Goal: Transaction & Acquisition: Purchase product/service

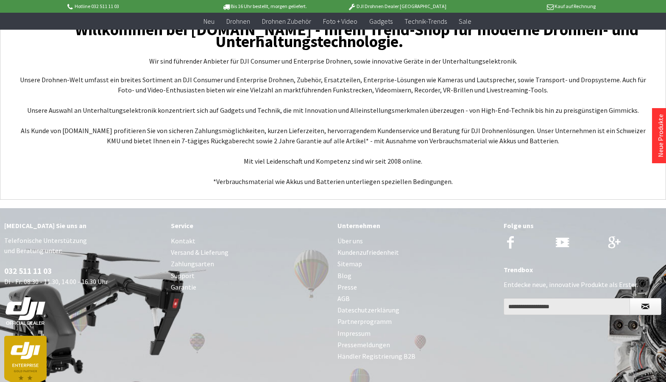
scroll to position [3277, 0]
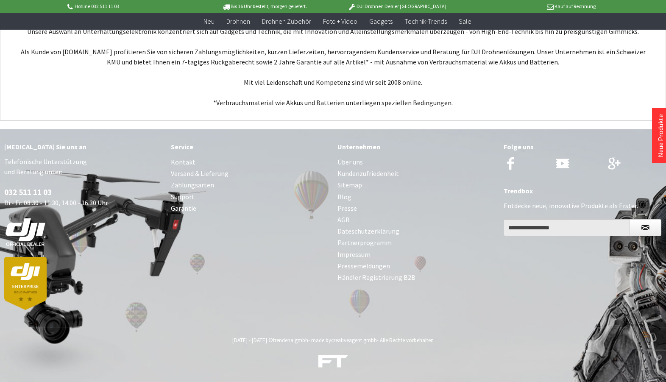
click at [207, 176] on link "Versand & Lieferung" at bounding box center [250, 173] width 158 height 11
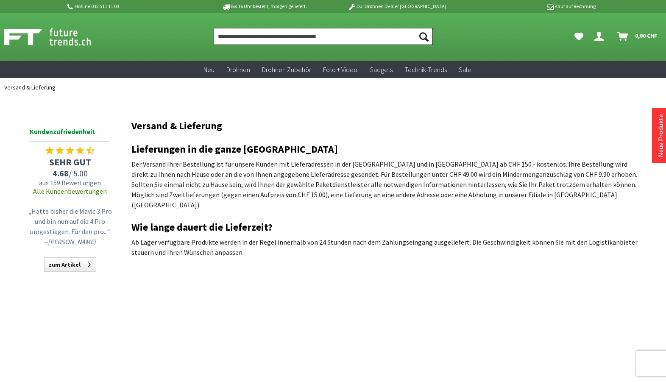
click at [310, 39] on input "Produkt, Marke, Kategorie, EAN, Artikelnummer…" at bounding box center [323, 36] width 219 height 17
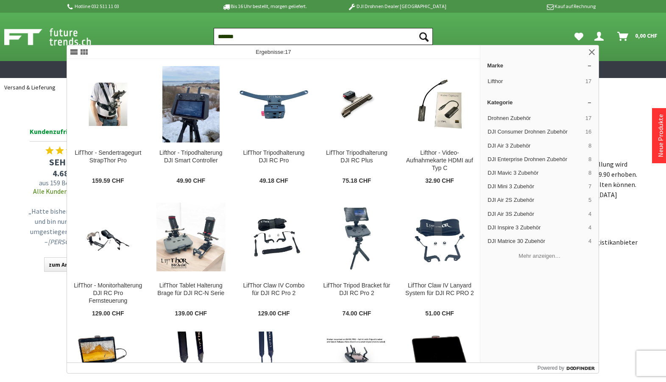
type input "*******"
click at [415, 28] on button "Suchen" at bounding box center [424, 36] width 18 height 17
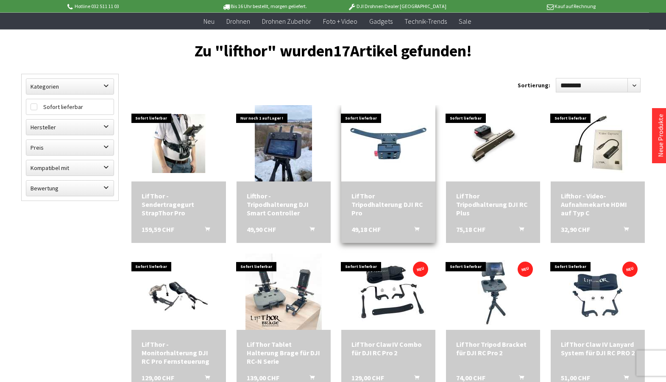
scroll to position [86, 0]
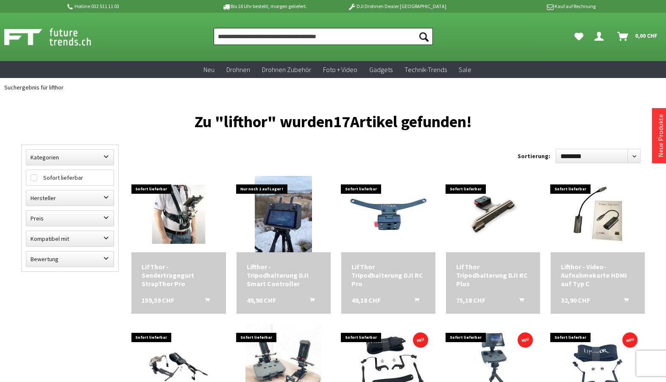
click at [281, 31] on input "Produkt, Marke, Kategorie, EAN, Artikelnummer…" at bounding box center [323, 36] width 219 height 17
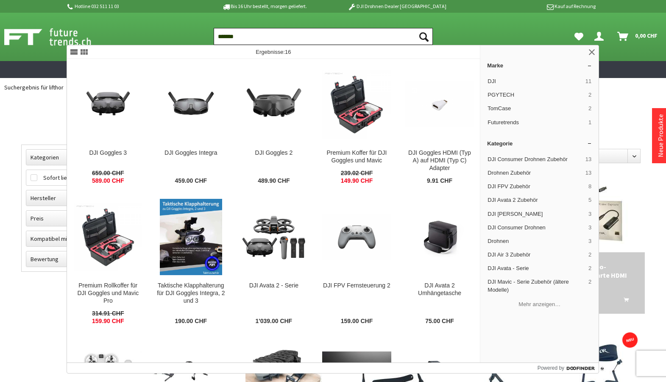
drag, startPoint x: 256, startPoint y: 36, endPoint x: 197, endPoint y: 30, distance: 58.4
click at [214, 30] on input "*******" at bounding box center [323, 36] width 219 height 17
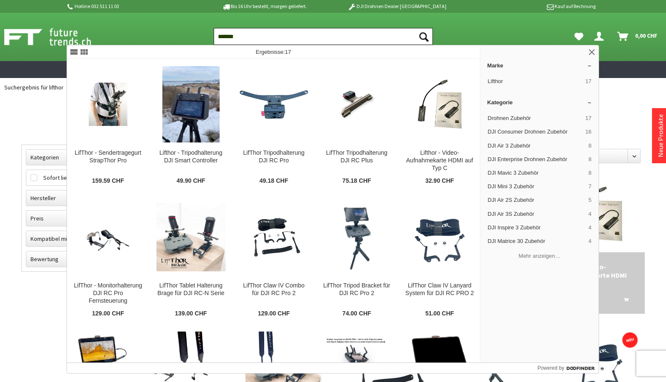
type input "*******"
click at [415, 28] on button "Suchen" at bounding box center [424, 36] width 18 height 17
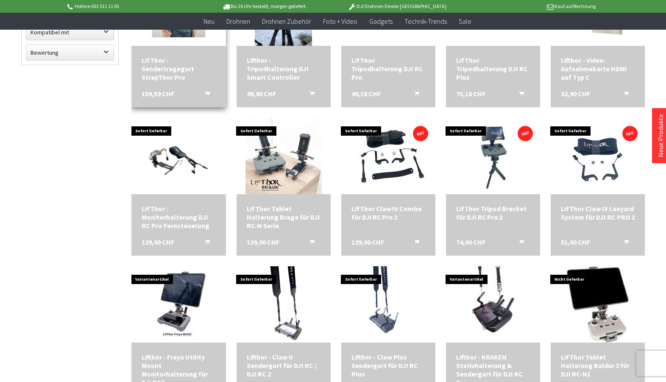
scroll to position [173, 0]
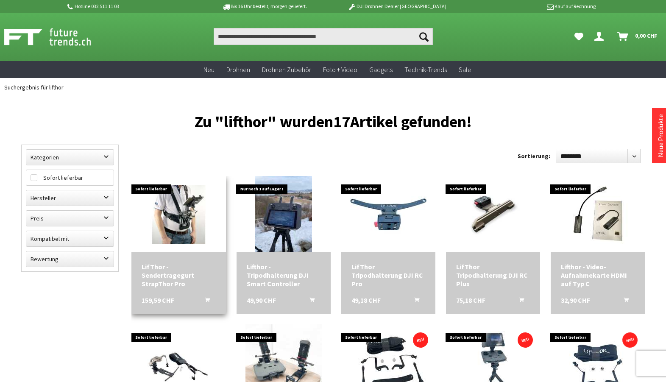
click at [181, 209] on img at bounding box center [178, 214] width 94 height 59
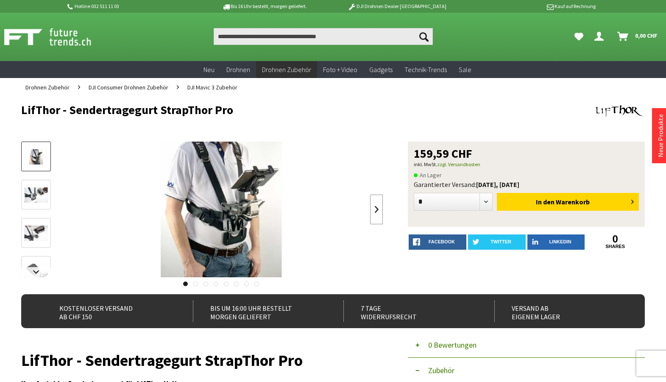
click at [376, 208] on link at bounding box center [376, 210] width 13 height 30
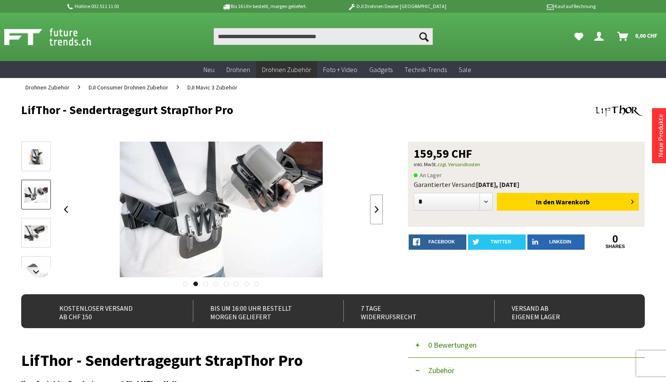
click at [376, 208] on link at bounding box center [376, 210] width 13 height 30
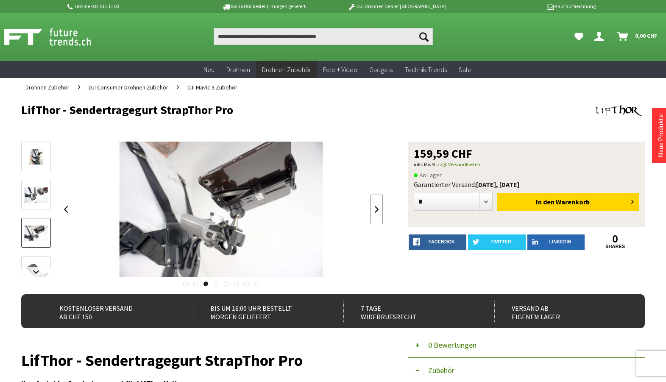
click at [376, 208] on link at bounding box center [376, 210] width 13 height 30
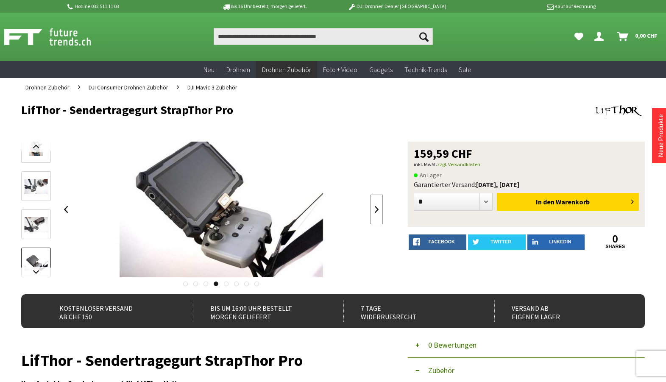
click at [376, 208] on link at bounding box center [376, 210] width 13 height 30
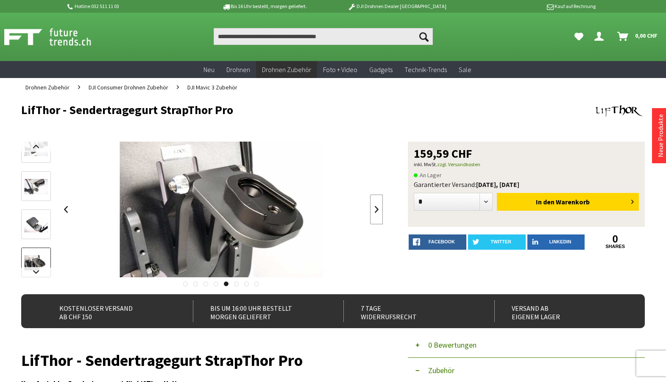
click at [376, 208] on link at bounding box center [376, 210] width 13 height 30
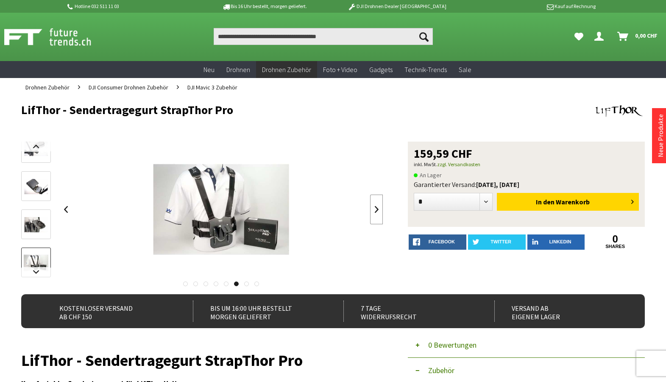
click at [376, 208] on link at bounding box center [376, 210] width 13 height 30
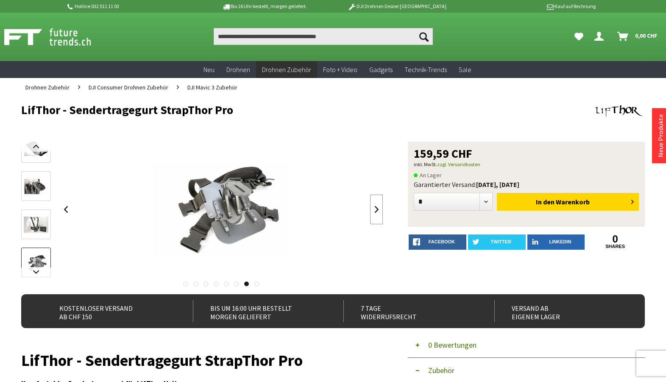
click at [376, 208] on link at bounding box center [376, 210] width 13 height 30
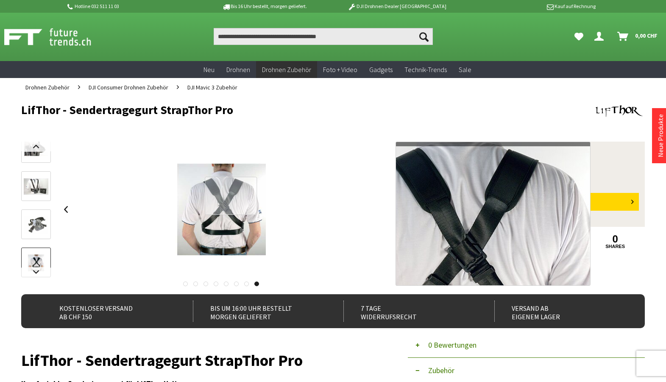
click at [231, 196] on div at bounding box center [231, 196] width 52 height 39
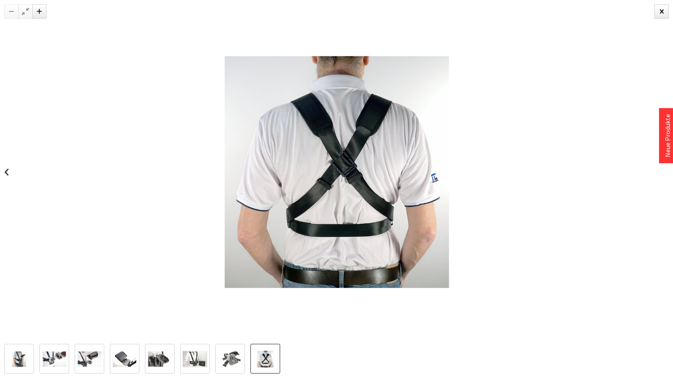
click at [228, 360] on img at bounding box center [230, 359] width 25 height 25
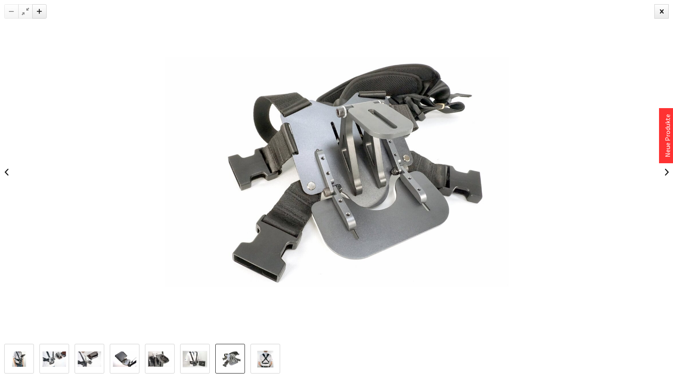
click at [203, 359] on img at bounding box center [195, 359] width 25 height 25
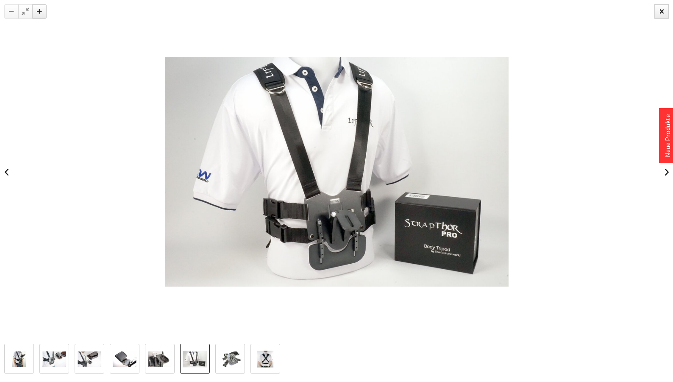
click at [159, 360] on img at bounding box center [159, 359] width 25 height 16
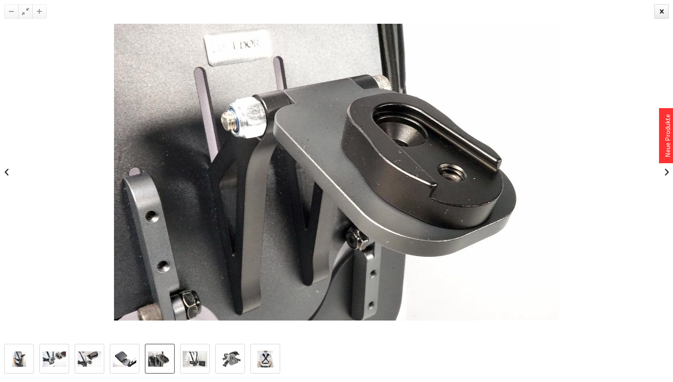
click at [130, 360] on img at bounding box center [124, 359] width 25 height 16
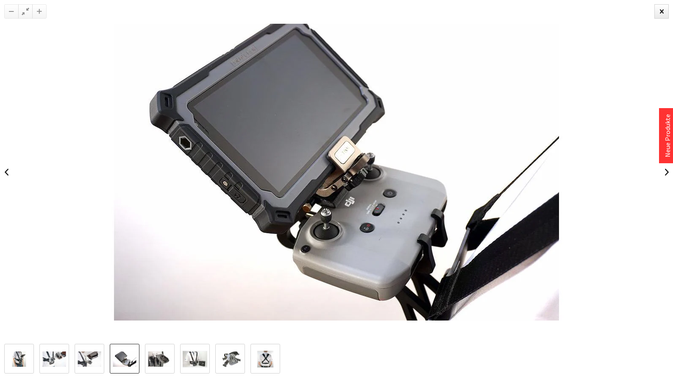
click at [95, 359] on img at bounding box center [89, 359] width 25 height 16
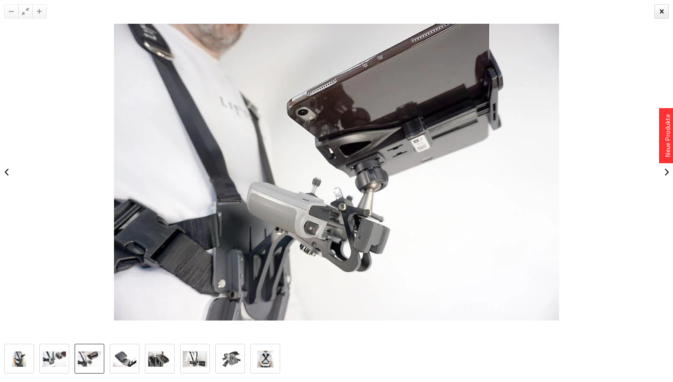
click at [58, 359] on img at bounding box center [54, 359] width 25 height 16
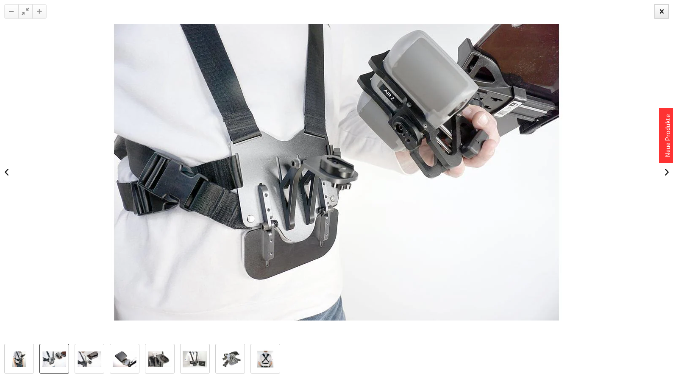
click at [12, 358] on img at bounding box center [19, 359] width 25 height 16
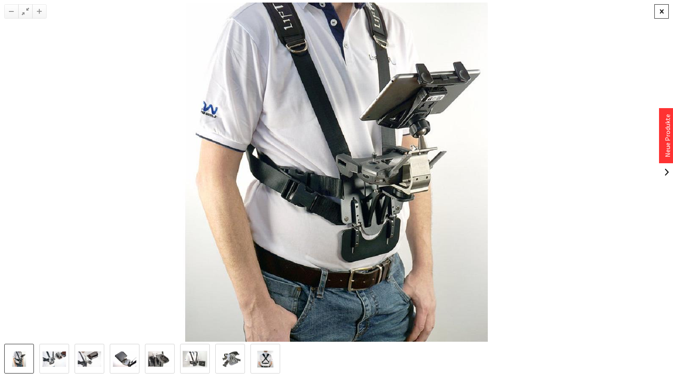
click at [656, 16] on div at bounding box center [661, 11] width 14 height 14
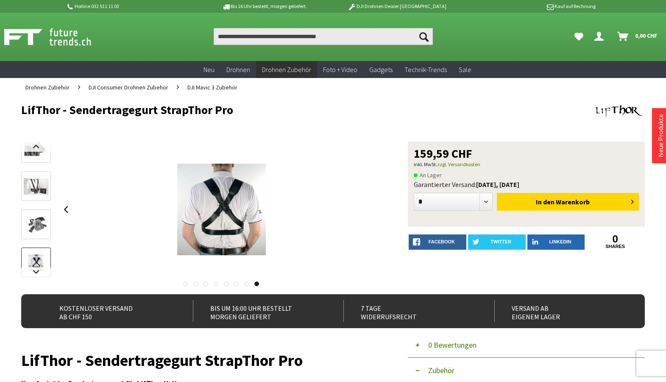
click at [599, 36] on icon "Dein Konto" at bounding box center [598, 33] width 9 height 7
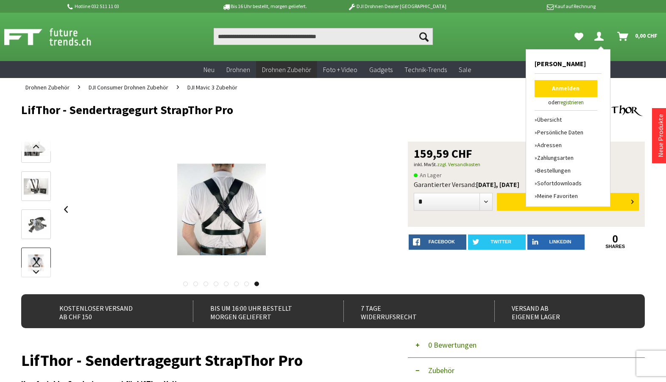
click at [564, 87] on link "Anmelden" at bounding box center [565, 88] width 63 height 17
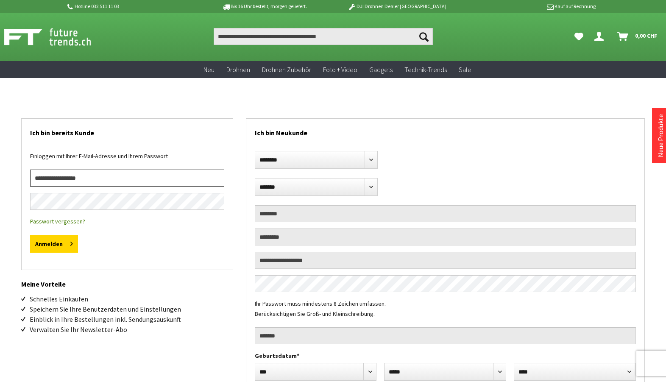
click at [112, 182] on input "email" at bounding box center [127, 178] width 194 height 17
click at [85, 179] on input "email" at bounding box center [127, 178] width 194 height 17
click at [38, 177] on input "email" at bounding box center [127, 178] width 194 height 17
type input "**********"
click at [30, 235] on button "Anmelden" at bounding box center [54, 244] width 48 height 18
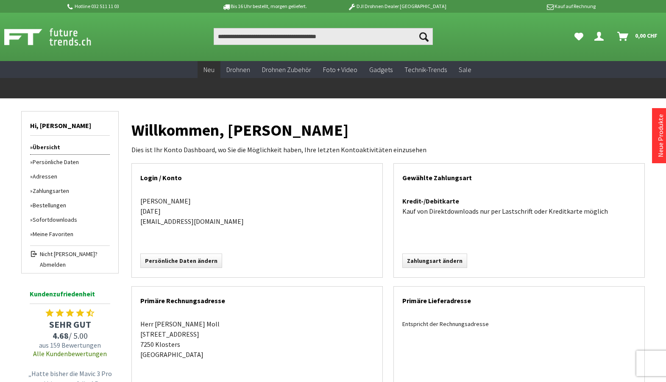
click at [208, 67] on span "Neu" at bounding box center [208, 69] width 11 height 8
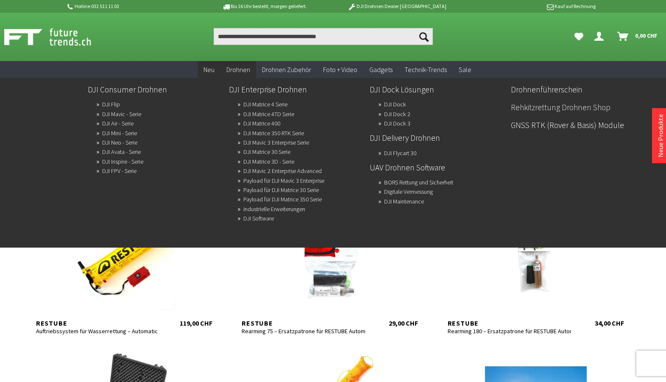
click at [536, 106] on link "Rehkitzrettung Drohnen Shop" at bounding box center [578, 107] width 134 height 14
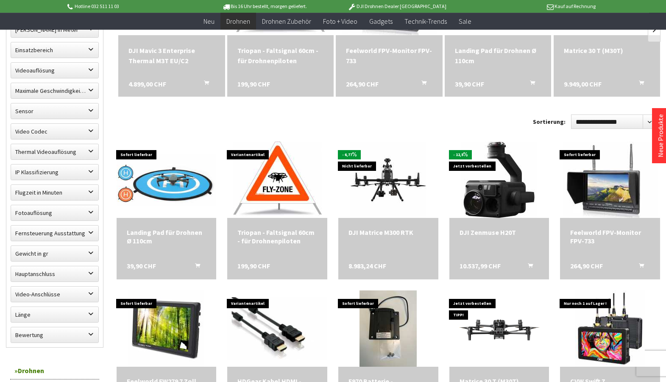
scroll to position [346, 0]
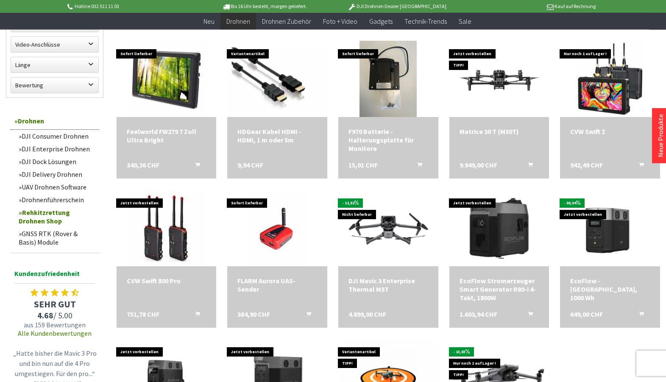
scroll to position [519, 0]
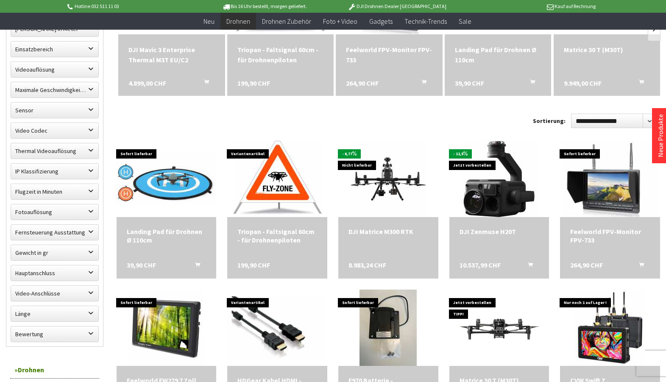
scroll to position [346, 0]
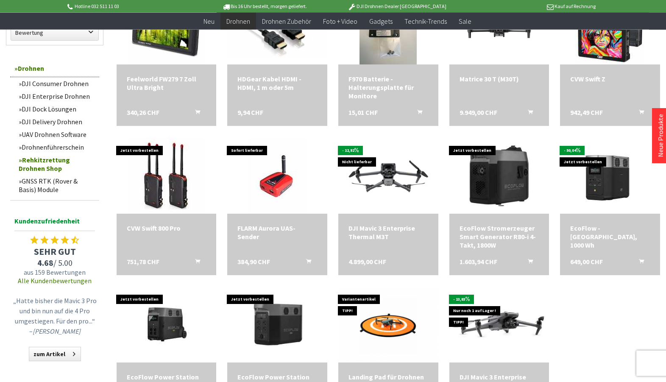
scroll to position [562, 0]
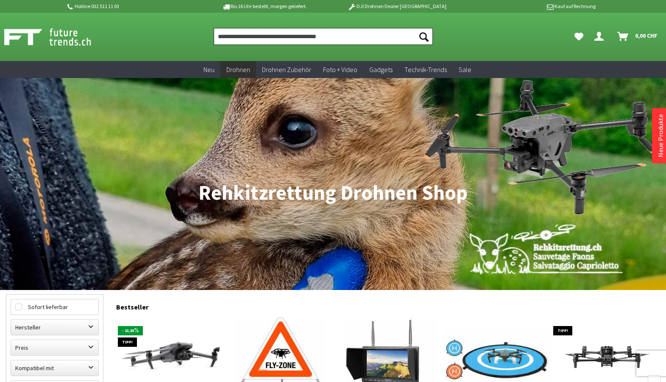
click at [272, 34] on input "Produkt, Marke, Kategorie, EAN, Artikelnummer…" at bounding box center [323, 36] width 219 height 17
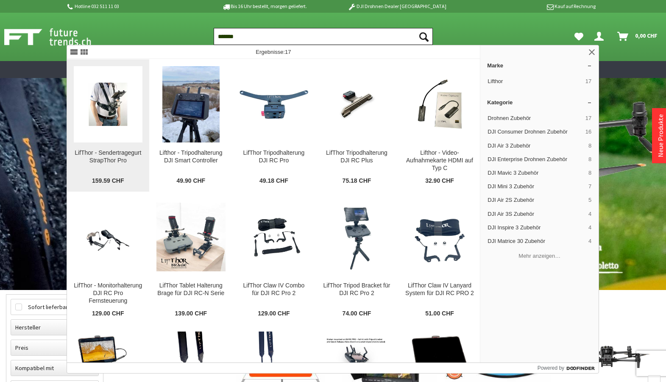
type input "*******"
click at [115, 110] on img at bounding box center [108, 104] width 69 height 43
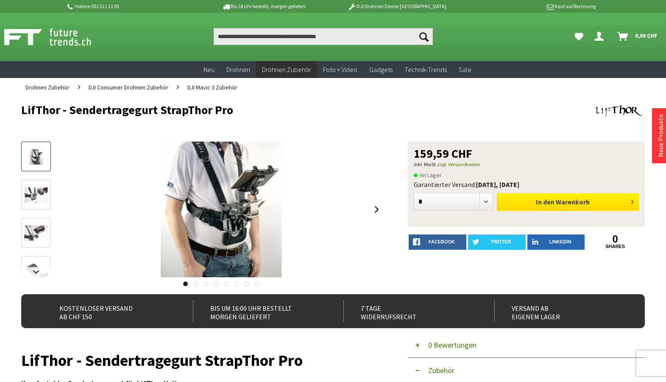
click at [592, 201] on button "In den Warenkorb" at bounding box center [568, 202] width 142 height 18
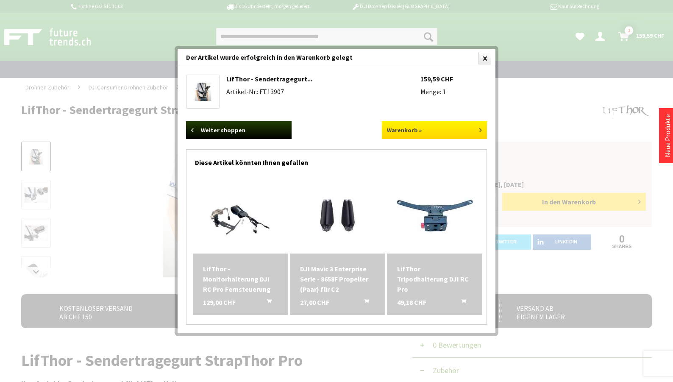
click at [422, 135] on link "Warenkorb »" at bounding box center [435, 130] width 106 height 18
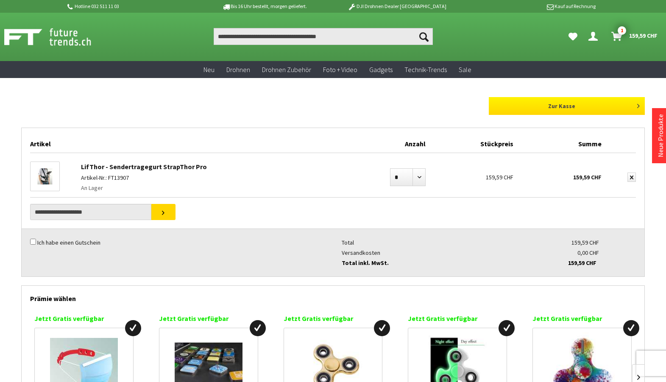
click at [555, 102] on link "Zur Kasse" at bounding box center [567, 106] width 156 height 18
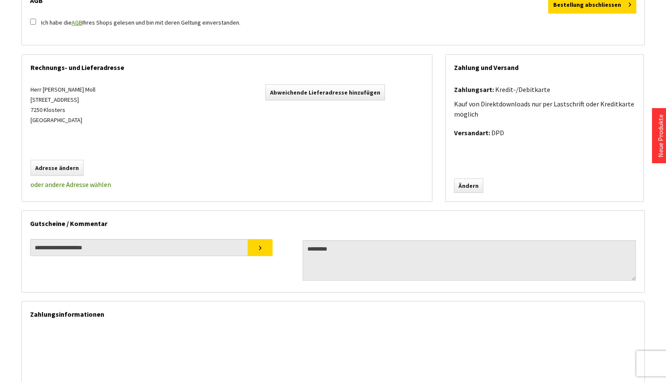
scroll to position [130, 0]
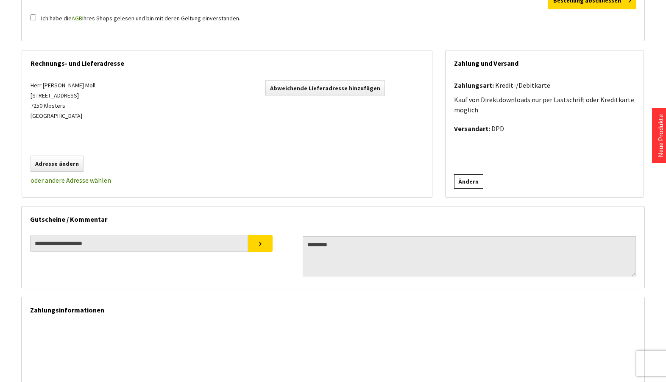
click at [475, 180] on link "Ändern" at bounding box center [468, 181] width 29 height 14
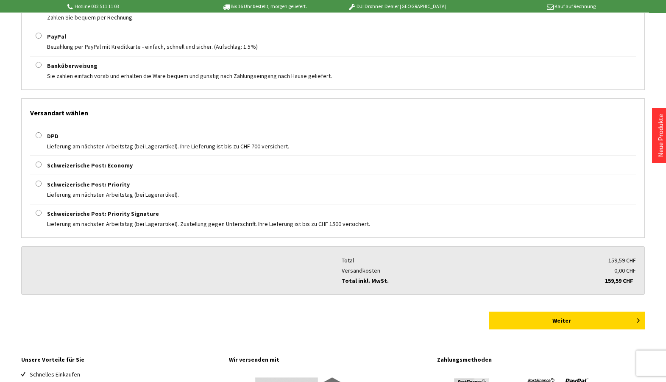
scroll to position [389, 0]
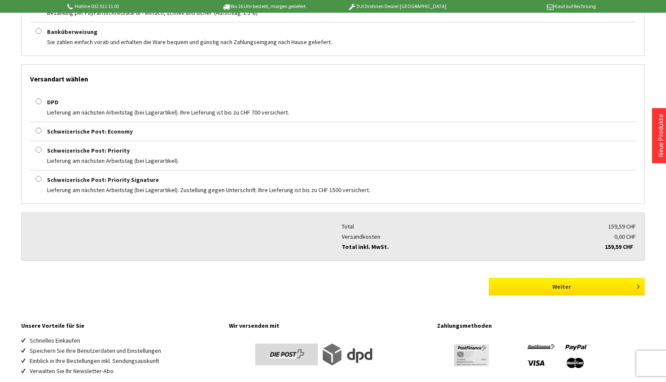
click at [548, 293] on button "Weiter" at bounding box center [567, 287] width 156 height 18
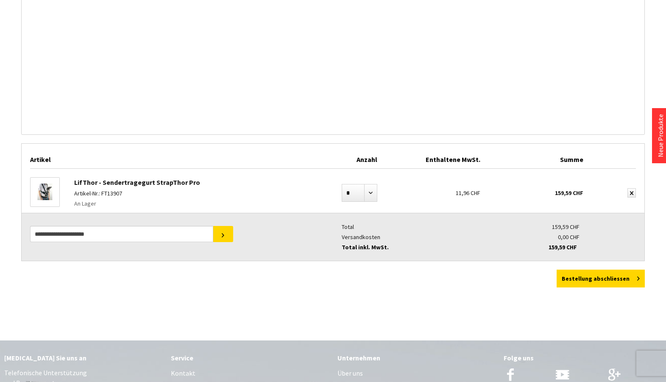
scroll to position [562, 0]
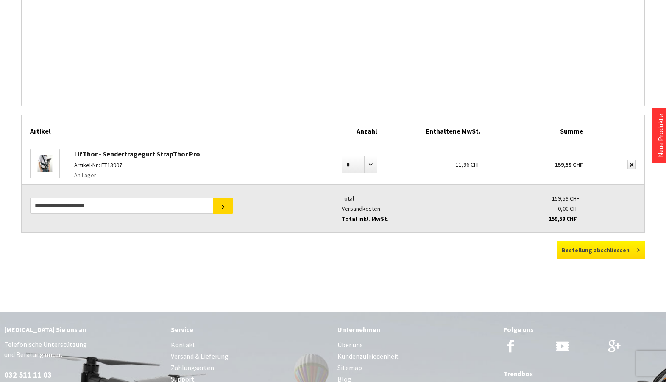
click at [600, 250] on button "Bestellung abschliessen" at bounding box center [600, 250] width 88 height 18
